Goal: Complete application form

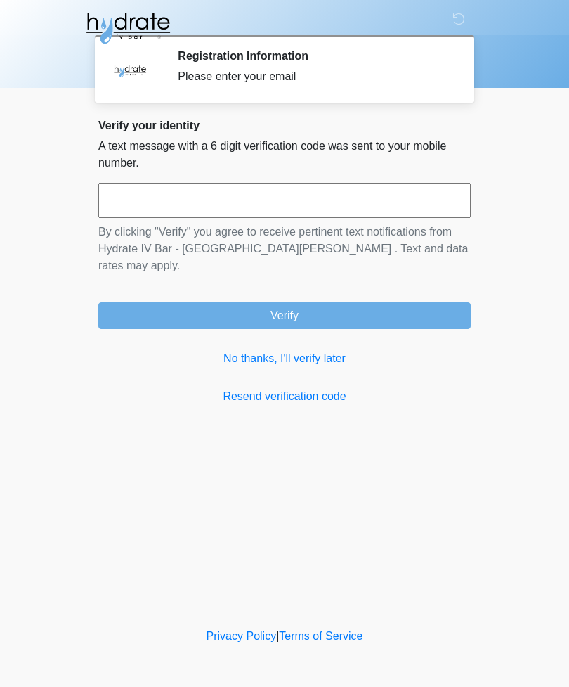
click at [395, 202] on input "text" at bounding box center [284, 200] width 372 height 35
type input "******"
click at [423, 309] on button "Verify" at bounding box center [284, 315] width 372 height 27
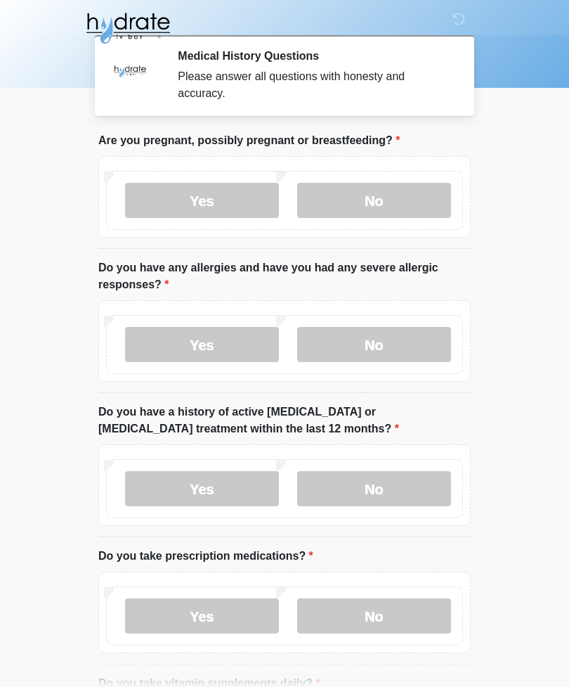
click at [398, 209] on label "No" at bounding box center [374, 200] width 154 height 35
click at [195, 342] on label "Yes" at bounding box center [202, 344] width 154 height 35
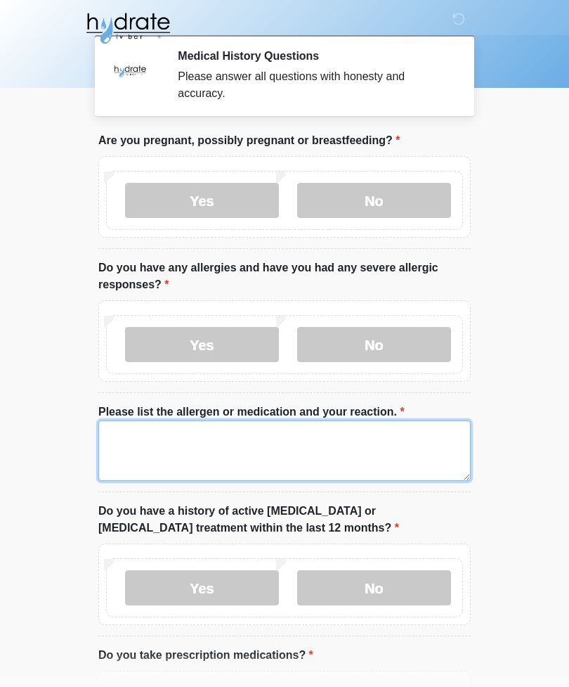
click at [174, 445] on textarea "Please list the allergen or medication and your reaction." at bounding box center [284, 450] width 372 height 60
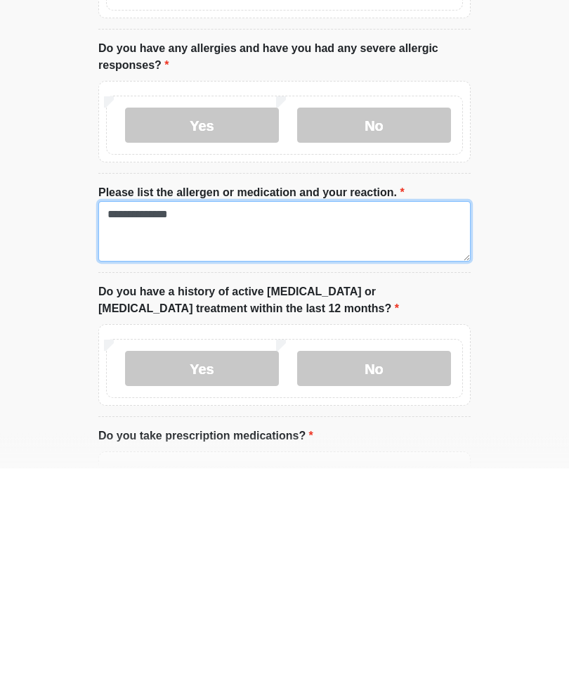
type textarea "**********"
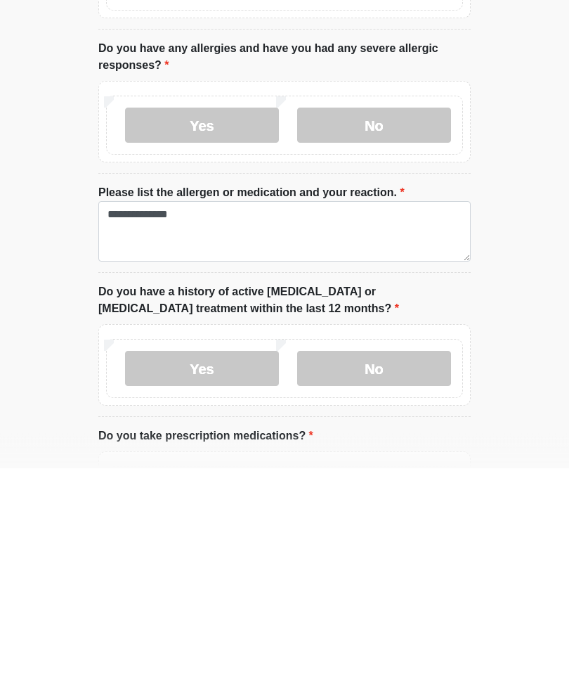
click at [398, 570] on label "No" at bounding box center [374, 587] width 154 height 35
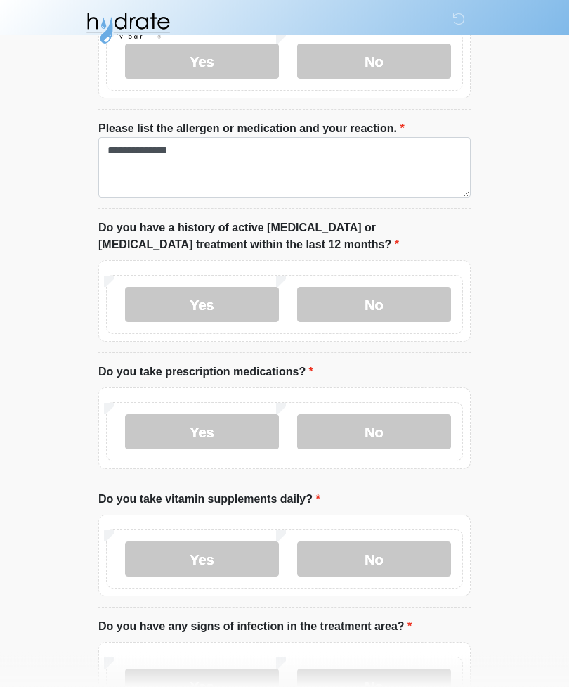
click at [226, 438] on label "Yes" at bounding box center [202, 432] width 154 height 35
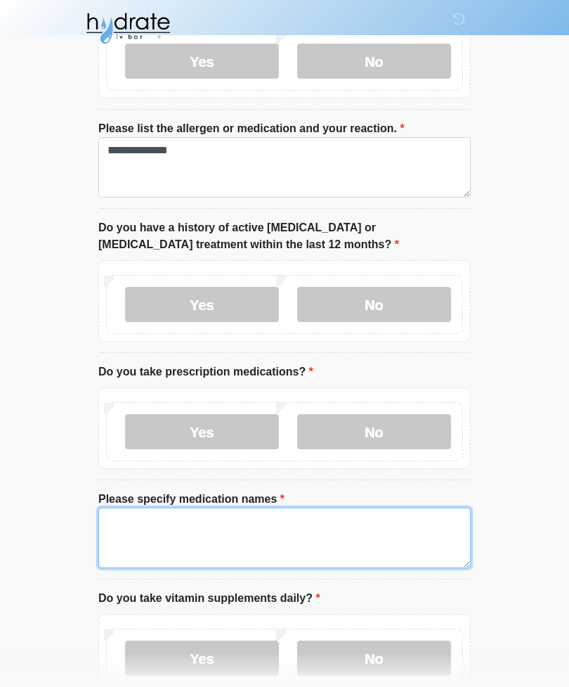
click at [305, 525] on textarea "Please specify medication names" at bounding box center [284, 537] width 372 height 60
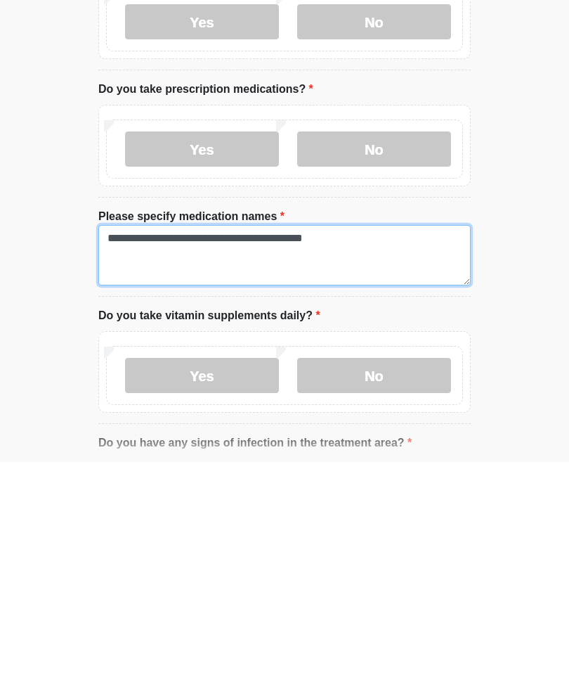
click at [212, 450] on textarea "**********" at bounding box center [284, 480] width 372 height 60
type textarea "**********"
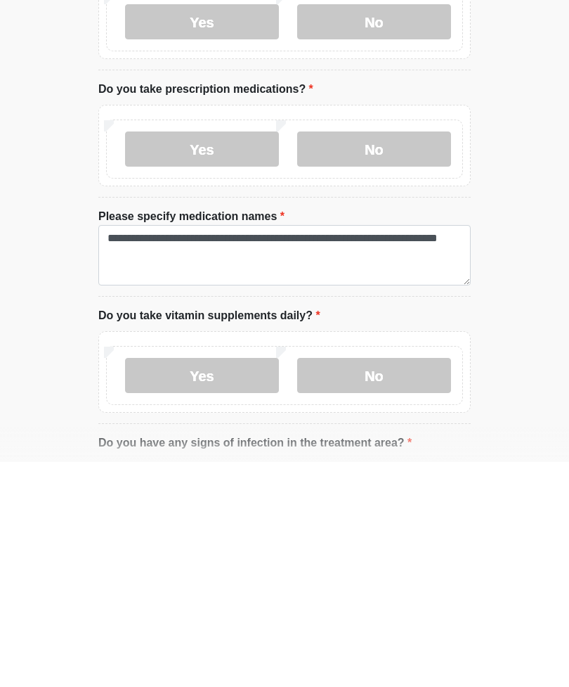
click at [408, 583] on label "No" at bounding box center [374, 600] width 154 height 35
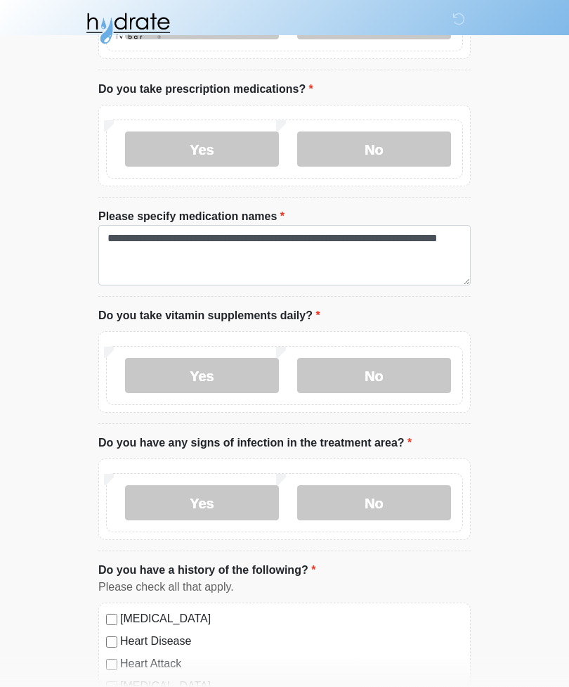
click at [414, 498] on label "No" at bounding box center [374, 502] width 154 height 35
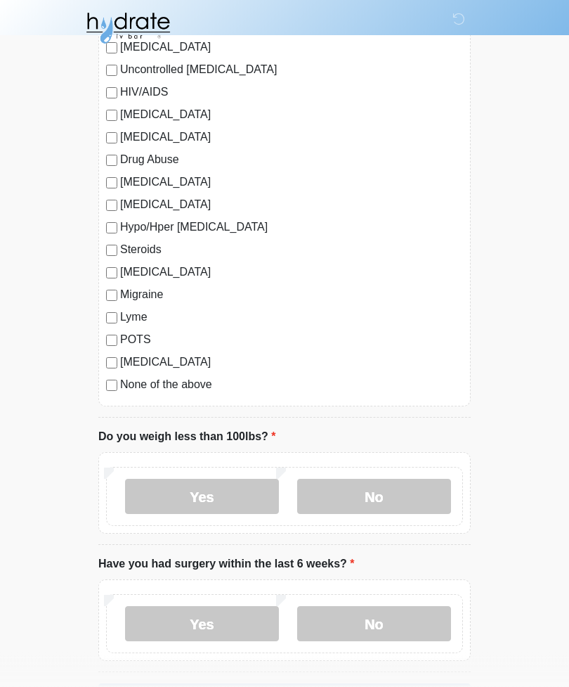
scroll to position [1522, 0]
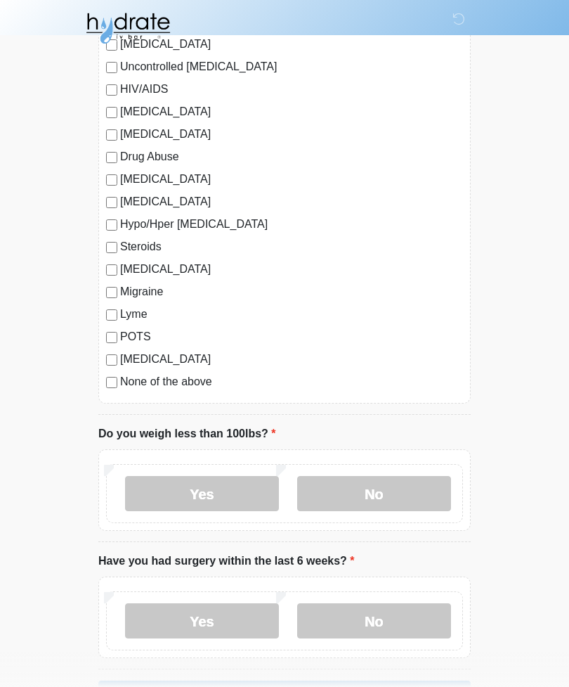
click at [390, 495] on label "No" at bounding box center [374, 493] width 154 height 35
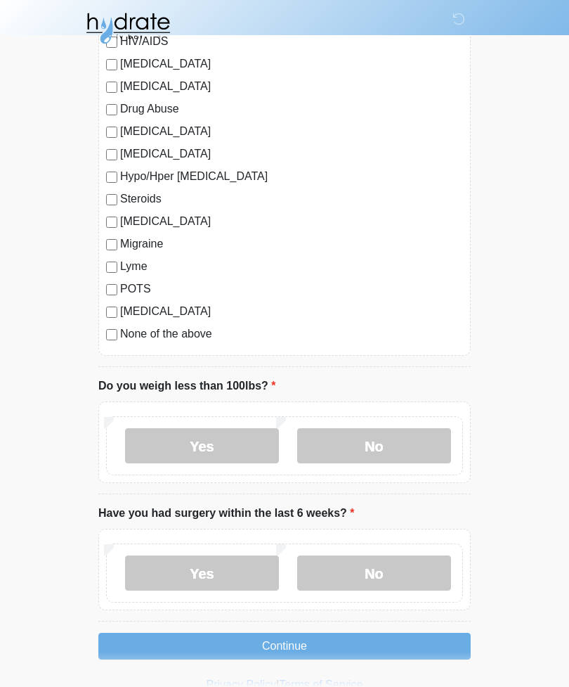
click at [389, 580] on label "No" at bounding box center [374, 572] width 154 height 35
click at [389, 654] on button "Continue" at bounding box center [284, 645] width 372 height 27
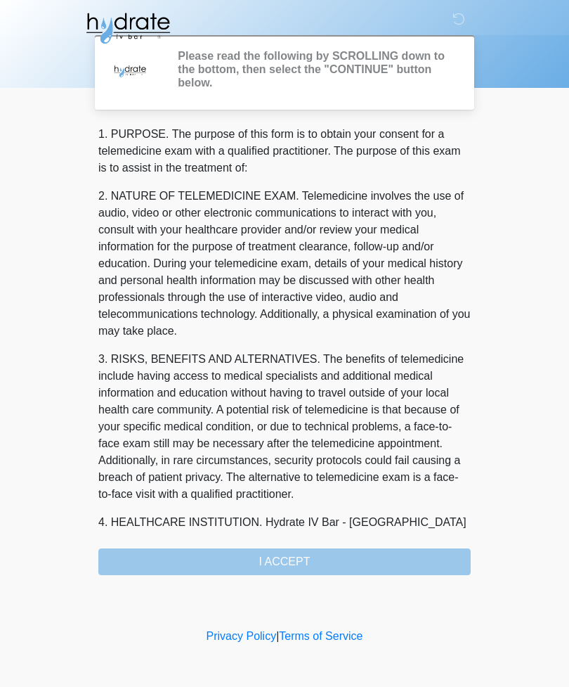
scroll to position [0, 0]
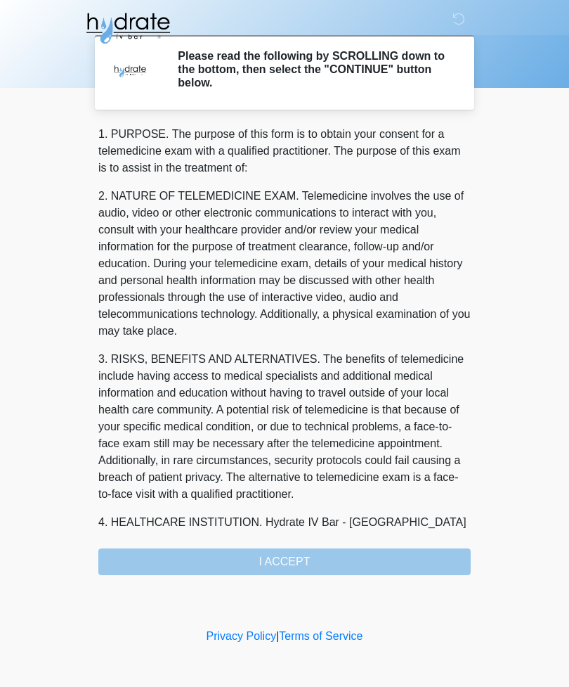
click at [395, 548] on div "1. PURPOSE. The purpose of this form is to obtain your consent for a telemedici…" at bounding box center [284, 350] width 372 height 449
click at [320, 559] on div "1. PURPOSE. The purpose of this form is to obtain your consent for a telemedici…" at bounding box center [284, 350] width 372 height 449
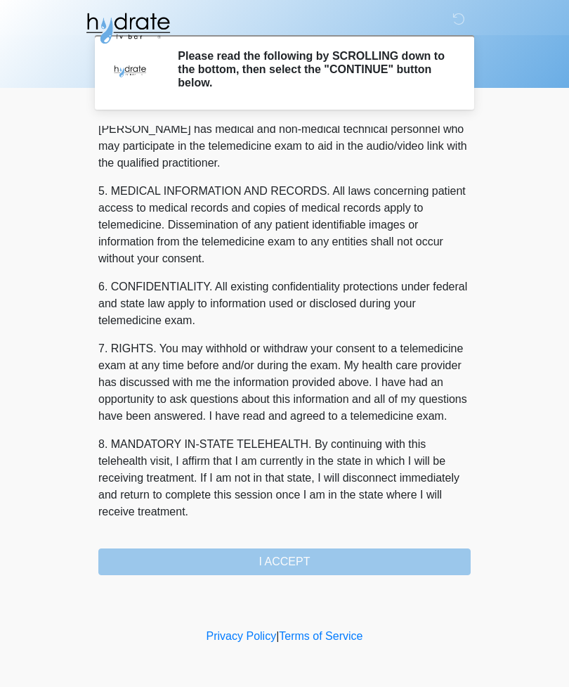
scroll to position [427, 0]
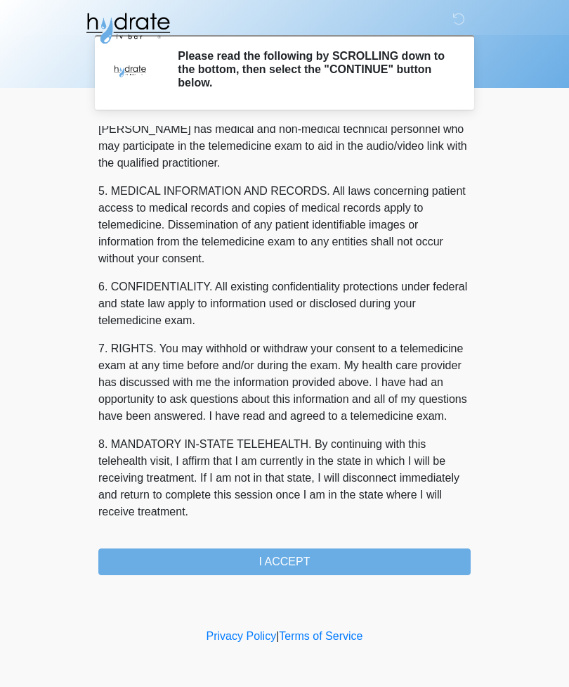
click at [322, 566] on button "I ACCEPT" at bounding box center [284, 561] width 372 height 27
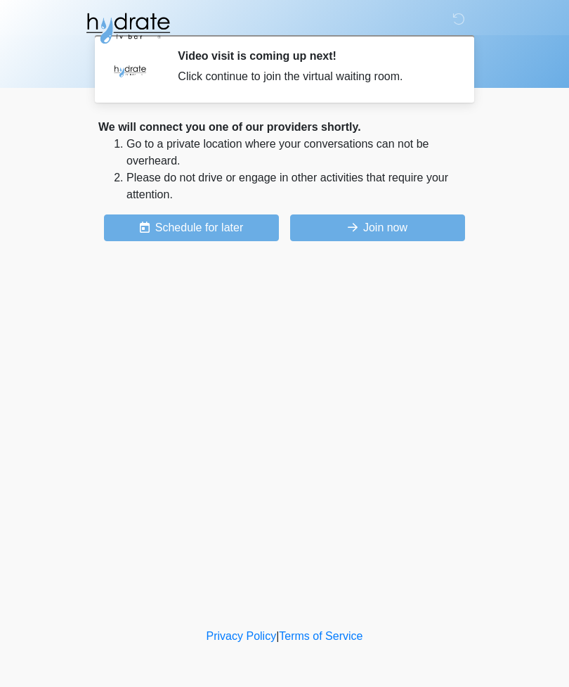
click at [429, 223] on button "Join now" at bounding box center [377, 227] width 175 height 27
